Goal: Task Accomplishment & Management: Manage account settings

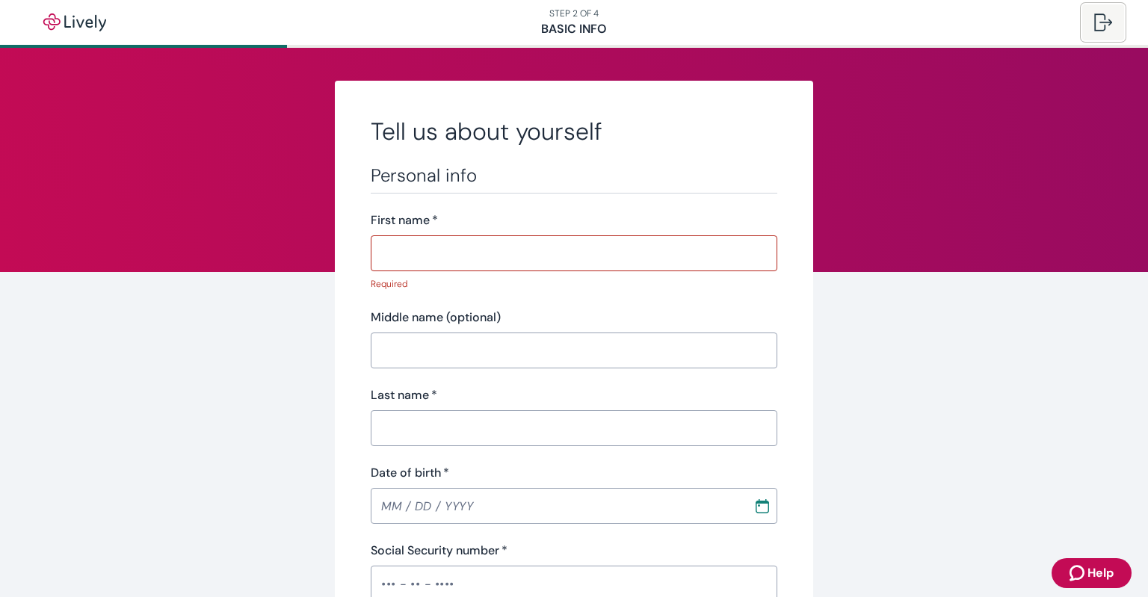
click at [1100, 23] on div at bounding box center [1104, 22] width 18 height 18
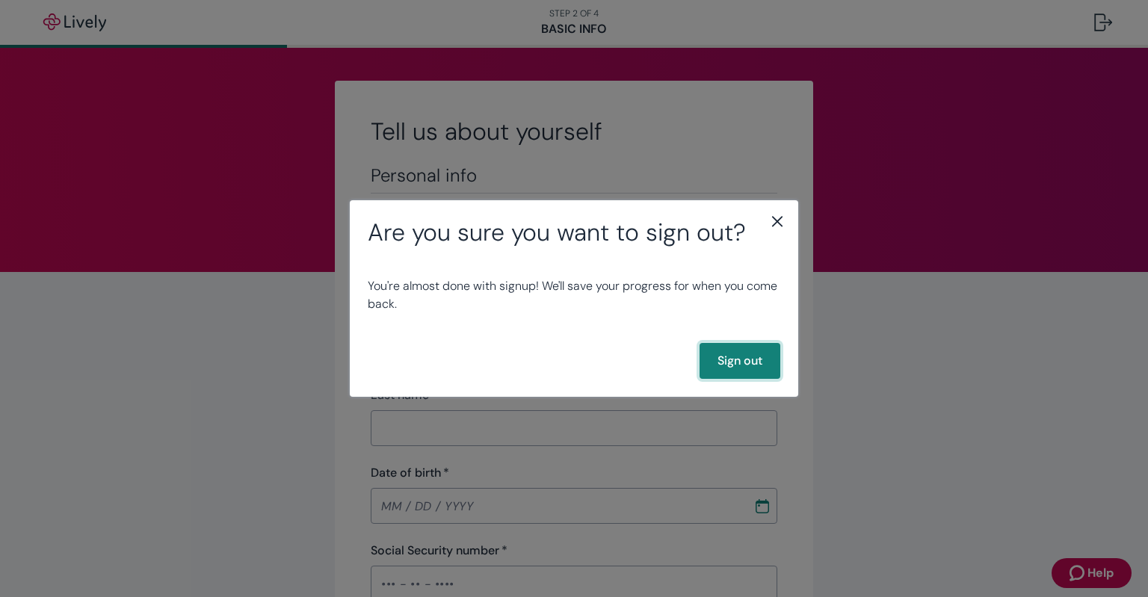
click at [718, 352] on button "Sign out" at bounding box center [740, 361] width 81 height 36
click at [736, 355] on button "Sign out" at bounding box center [740, 361] width 81 height 36
